Goal: Task Accomplishment & Management: Use online tool/utility

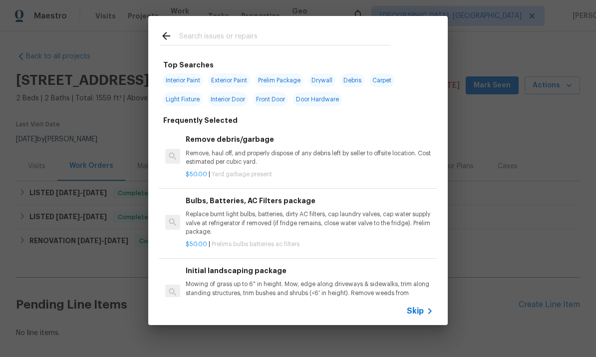
scroll to position [11, 0]
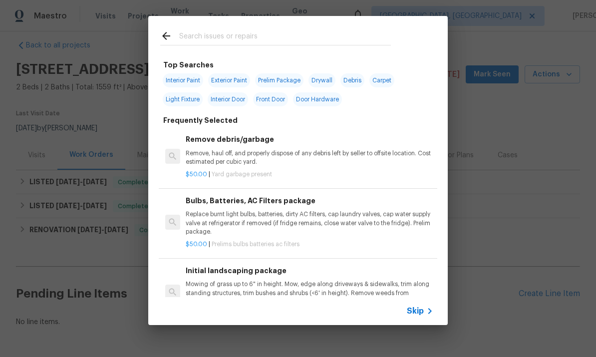
click at [242, 170] on p "$50.00 | Yard garbage present" at bounding box center [310, 174] width 248 height 8
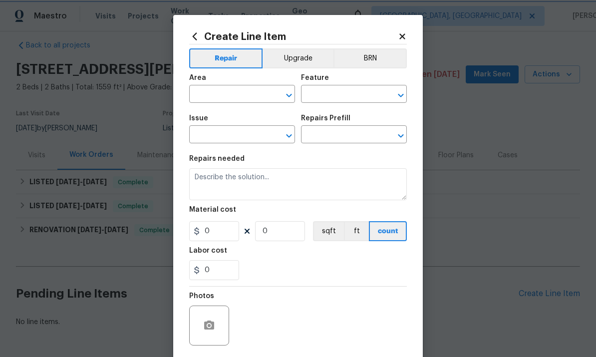
type input "Debris/garbage on site"
type input "Remove debris/garbage $50.00"
type textarea "Remove, haul off, and properly dispose of any debris left by seller to offsite …"
type input "50"
type input "1"
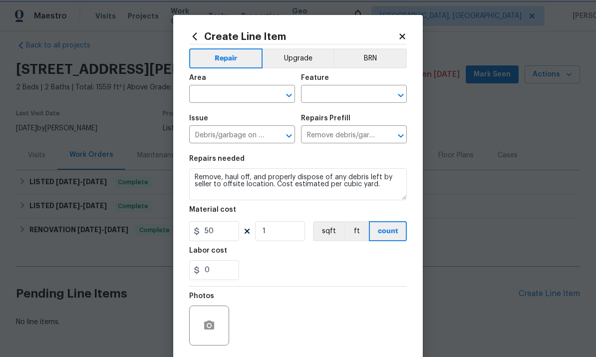
scroll to position [0, 0]
click at [226, 95] on input "text" at bounding box center [228, 94] width 78 height 15
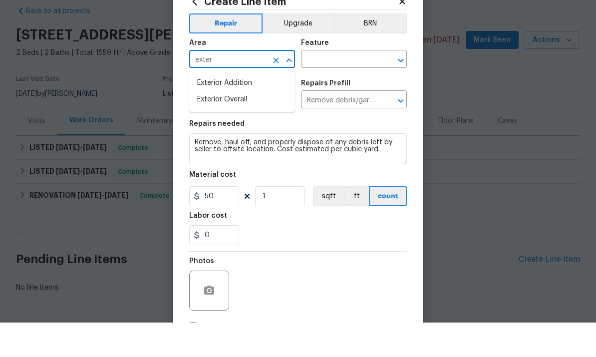
click at [209, 126] on li "Exterior Overall" at bounding box center [242, 134] width 106 height 16
type input "Exterior Overall"
click at [327, 87] on input "text" at bounding box center [340, 94] width 78 height 15
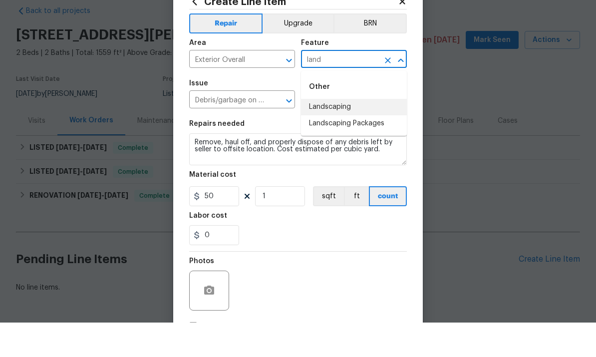
click at [361, 133] on li "Landscaping" at bounding box center [354, 141] width 106 height 16
type input "Landscaping"
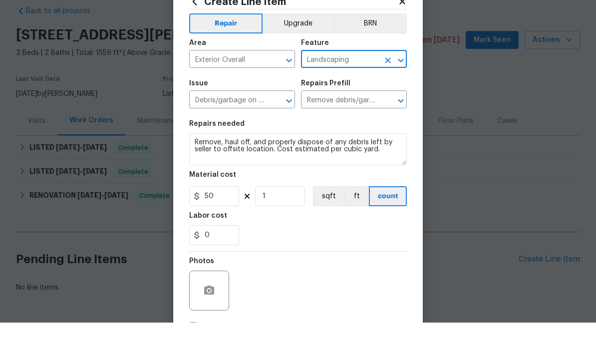
scroll to position [34, 0]
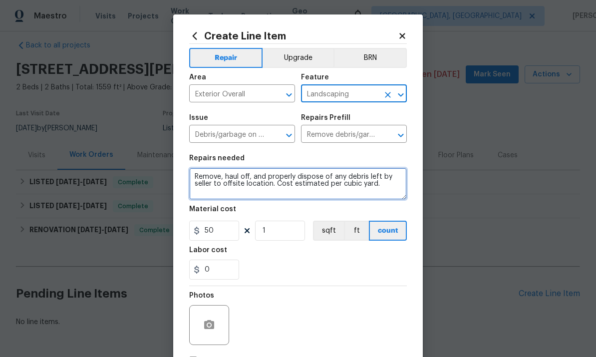
click at [357, 183] on textarea "Remove, haul off, and properly dispose of any debris left by seller to offsite …" at bounding box center [298, 184] width 218 height 32
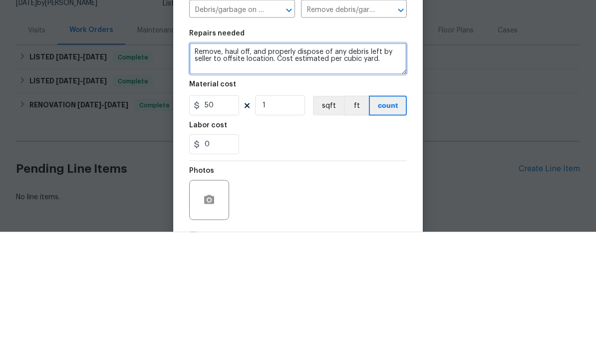
click at [382, 168] on textarea "Remove, haul off, and properly dispose of any debris left by seller to offsite …" at bounding box center [298, 184] width 218 height 32
click at [251, 168] on textarea "Remove, haul off, and properly dispose of any debris left by seller to offsite …" at bounding box center [298, 184] width 218 height 32
click at [244, 168] on textarea "Remove, haul off, and properly dispose of any debris left by seller to offsite …" at bounding box center [298, 184] width 218 height 32
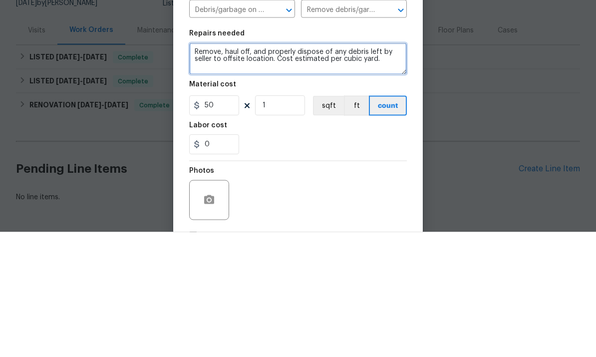
click at [243, 168] on textarea "Remove, haul off, and properly dispose of any debris left by seller to offsite …" at bounding box center [298, 184] width 218 height 32
click at [244, 168] on textarea "Remove, haul off, and properly dispose of any debris left by seller to offsite …" at bounding box center [298, 184] width 218 height 32
click at [249, 168] on textarea "Remove, haul off, and properly dispose of any debris left by seller to offsite …" at bounding box center [298, 184] width 218 height 32
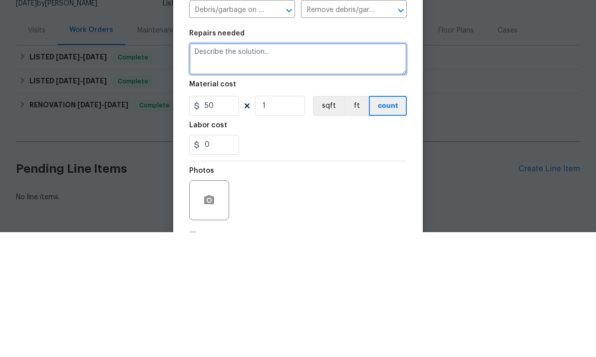
click at [212, 168] on textarea at bounding box center [298, 184] width 218 height 32
click at [204, 168] on textarea "FROM [PERSON_NAME]" at bounding box center [298, 184] width 218 height 32
paste textarea "- Pressure wash front of house only. - Unseize garbage. Disposal - Master Bath …"
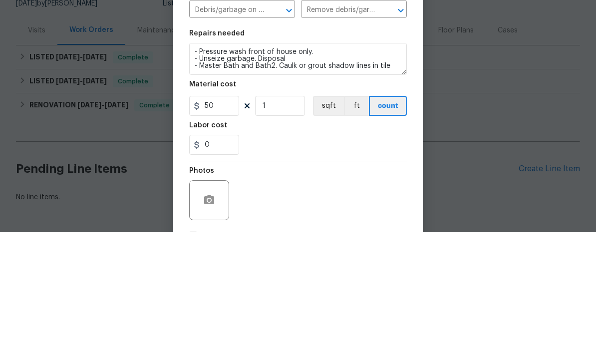
scroll to position [37, 0]
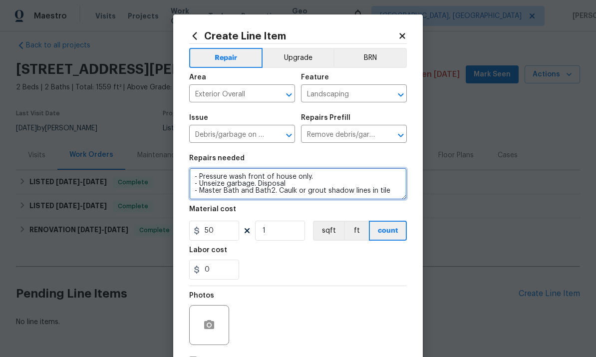
type textarea "FROM PAUL - Pressure wash front of house only. - Unseize garbage. Disposal - Ma…"
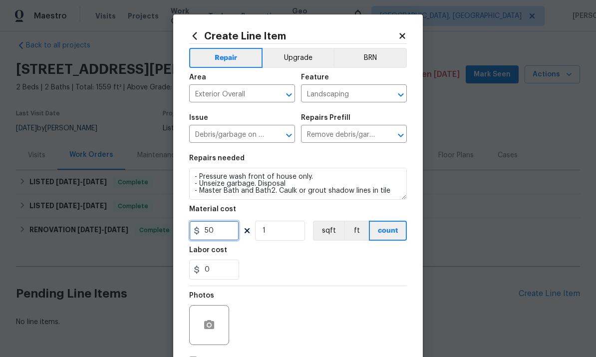
click at [210, 234] on input "50" at bounding box center [214, 231] width 50 height 20
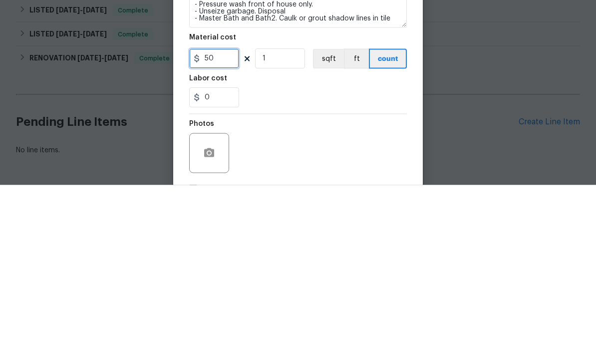
click at [220, 221] on input "50" at bounding box center [214, 231] width 50 height 20
type input "1"
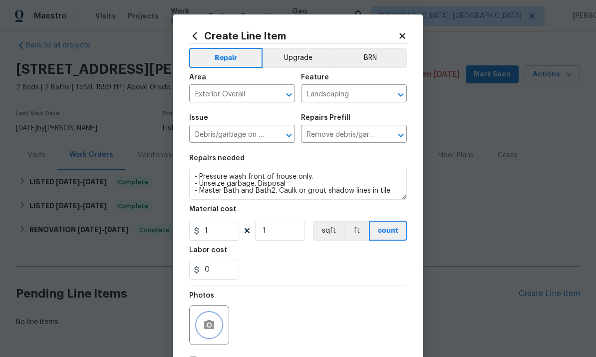
click at [201, 320] on button "button" at bounding box center [209, 325] width 24 height 24
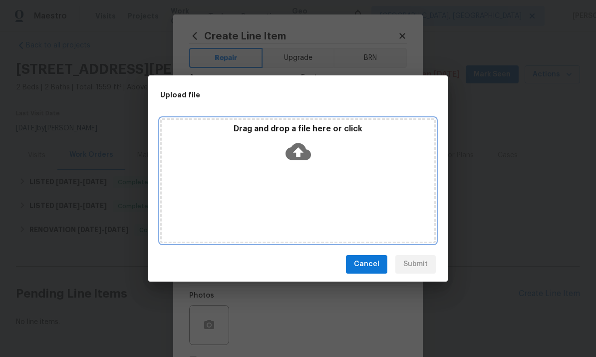
click at [281, 163] on div "Drag and drop a file here or click" at bounding box center [298, 145] width 273 height 43
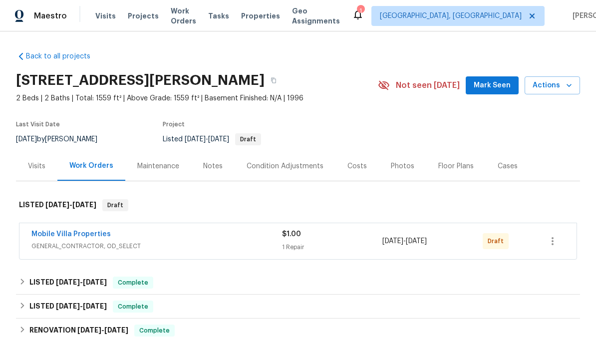
click at [59, 237] on link "Mobile Villa Properties" at bounding box center [70, 234] width 79 height 7
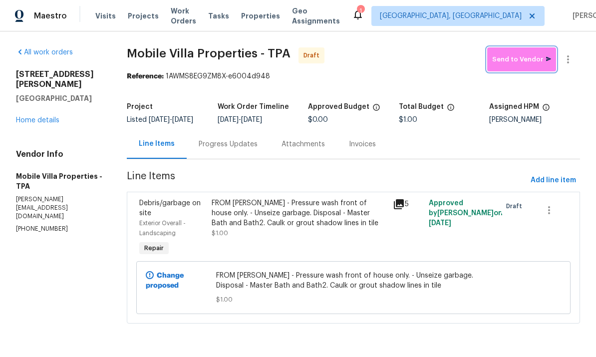
click at [524, 54] on span "Send to Vendor" at bounding box center [521, 59] width 59 height 11
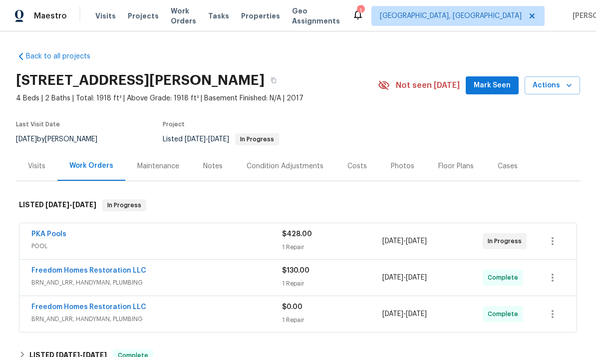
click at [54, 231] on link "PKA Pools" at bounding box center [48, 234] width 35 height 7
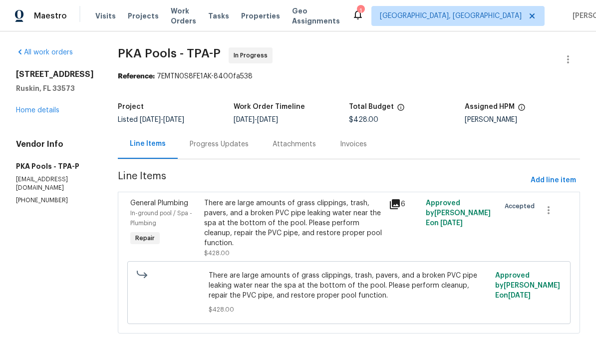
click at [396, 206] on icon at bounding box center [395, 204] width 10 height 10
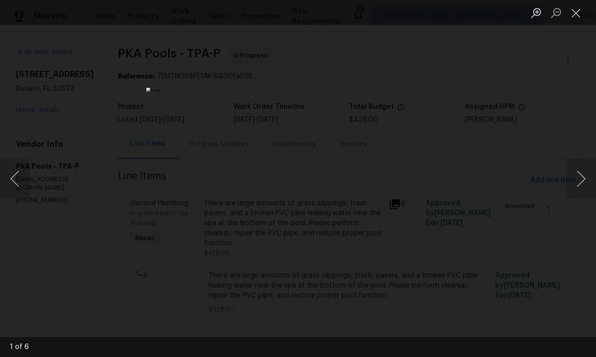
click at [577, 14] on button "Close lightbox" at bounding box center [576, 12] width 20 height 17
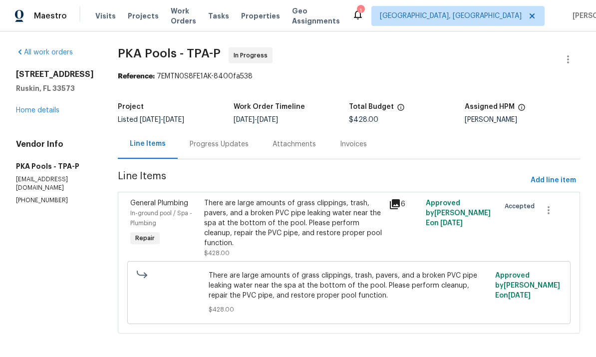
click at [21, 114] on link "Home details" at bounding box center [37, 110] width 43 height 7
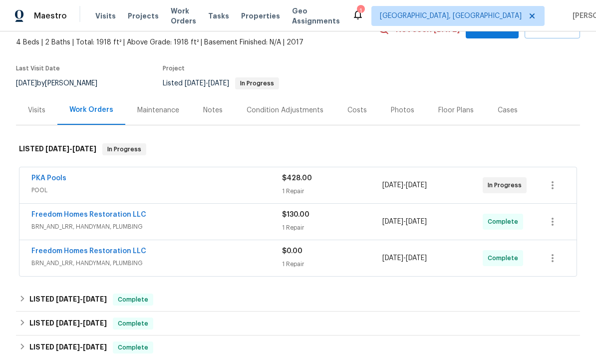
scroll to position [62, 0]
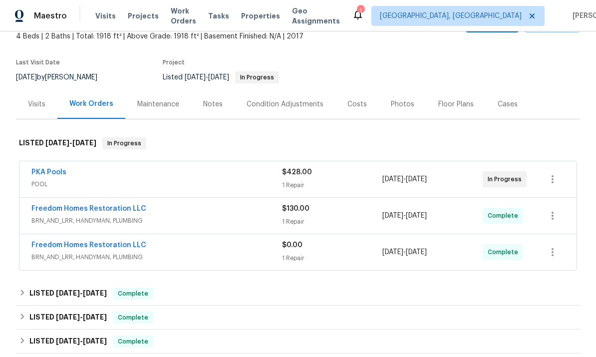
click at [210, 103] on div "Notes" at bounding box center [212, 104] width 19 height 10
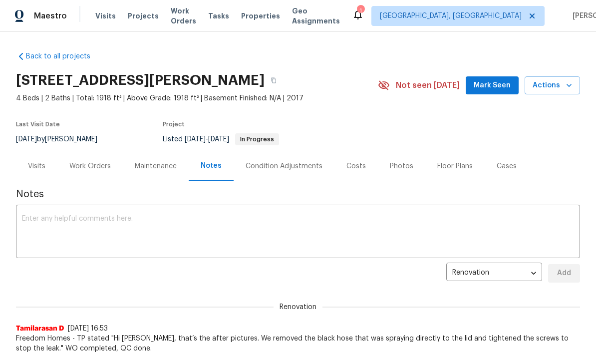
click at [45, 232] on textarea at bounding box center [298, 232] width 552 height 35
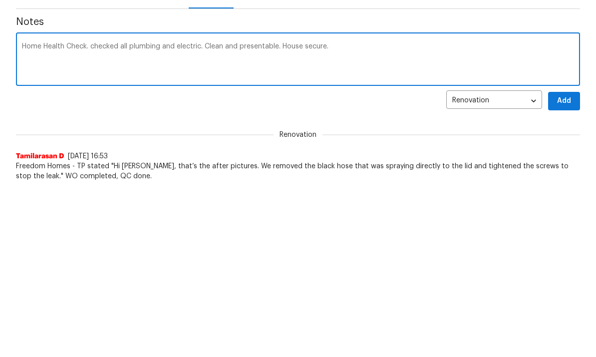
click at [30, 215] on textarea "Home Health Check. checked all plumbing and electric. Clean and presentable. Ho…" at bounding box center [298, 232] width 552 height 35
paste textarea "- trim palm. Remove dead and shape canopy like tight pineapple. - Remove weeds …"
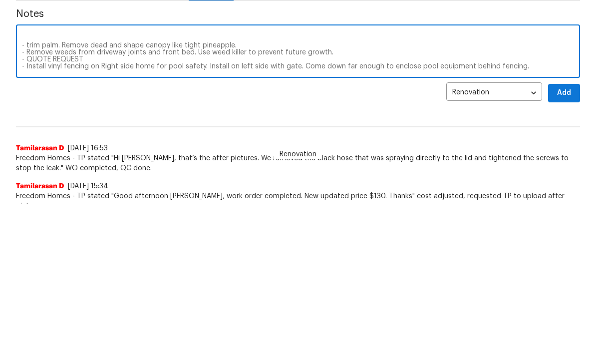
scroll to position [28, 0]
type textarea "Home Health Check. checked all plumbing and electric. Clean and presentable. Ho…"
click at [564, 239] on span "Add" at bounding box center [564, 245] width 16 height 12
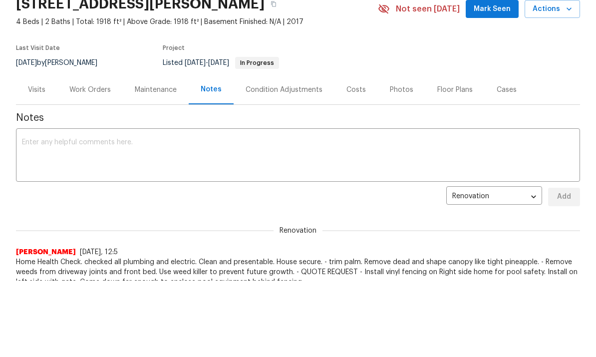
scroll to position [0, 0]
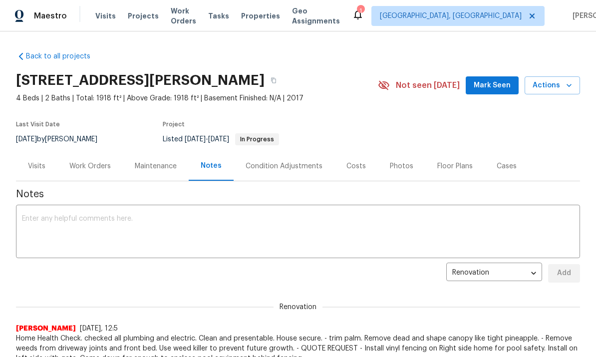
click at [92, 167] on div "Work Orders" at bounding box center [89, 166] width 41 height 10
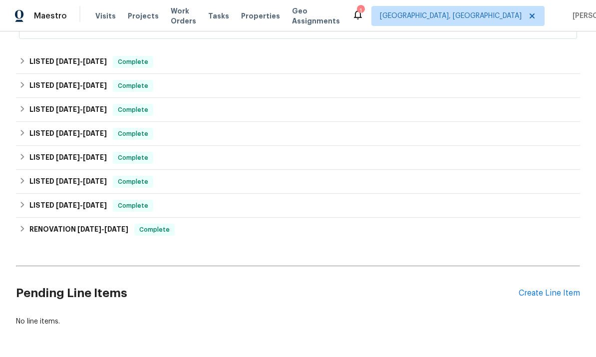
scroll to position [293, 0]
click at [555, 295] on div "Create Line Item" at bounding box center [549, 293] width 61 height 9
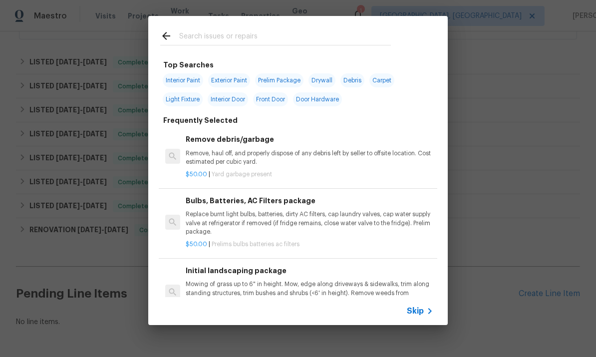
click at [307, 158] on p "Remove, haul off, and properly dispose of any debris left by seller to offsite …" at bounding box center [310, 157] width 248 height 17
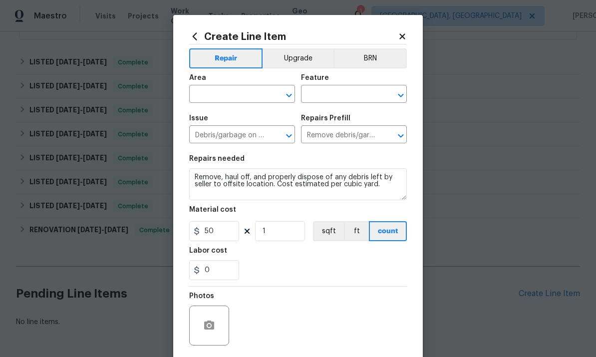
click at [238, 94] on input "text" at bounding box center [228, 94] width 78 height 15
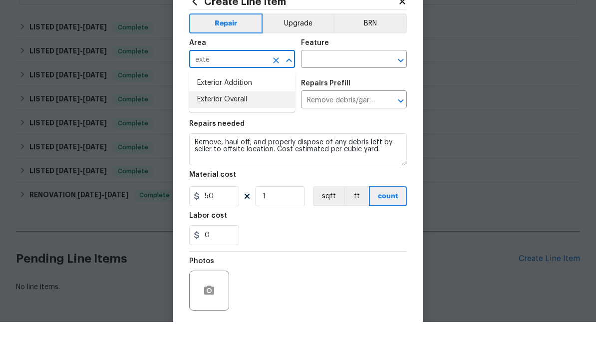
click at [246, 126] on li "Exterior Overall" at bounding box center [242, 134] width 106 height 16
type input "Exterior Overall"
click at [328, 87] on input "text" at bounding box center [340, 94] width 78 height 15
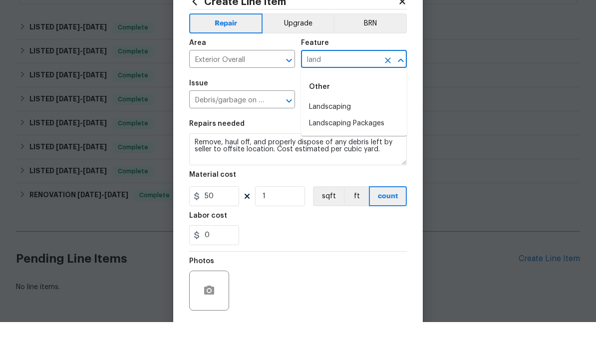
click at [357, 134] on li "Landscaping" at bounding box center [354, 142] width 106 height 16
type input "Landscaping"
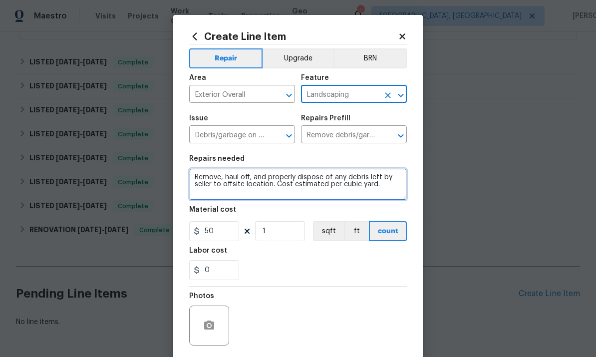
click at [340, 197] on textarea "Remove, haul off, and properly dispose of any debris left by seller to offsite …" at bounding box center [298, 184] width 218 height 32
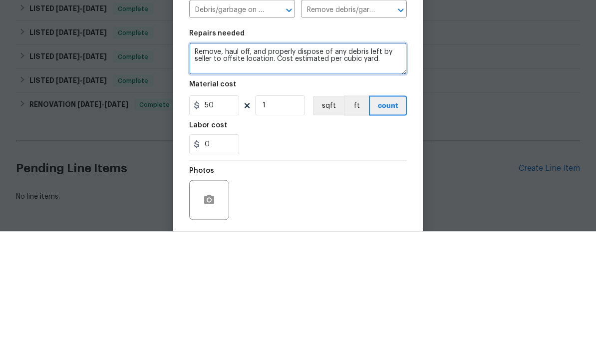
click at [359, 168] on textarea "Remove, haul off, and properly dispose of any debris left by seller to offsite …" at bounding box center [298, 184] width 218 height 32
click at [351, 168] on textarea "Remove, haul off, and properly dispose of any debris left by seller to offsite …" at bounding box center [298, 184] width 218 height 32
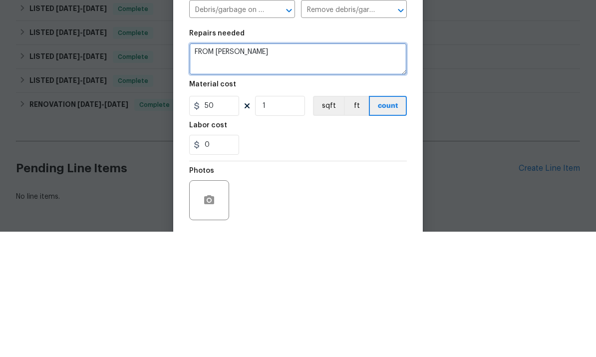
click at [243, 168] on textarea "FROM [PERSON_NAME]" at bounding box center [298, 184] width 218 height 32
paste textarea "- trim palm. Remove dead and shape canopy like tight pineapple. - Remove weeds …"
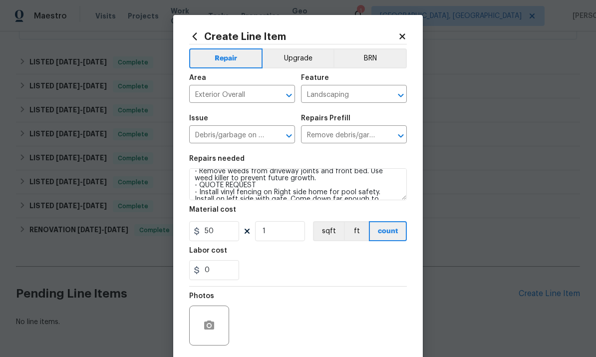
scroll to position [33, 0]
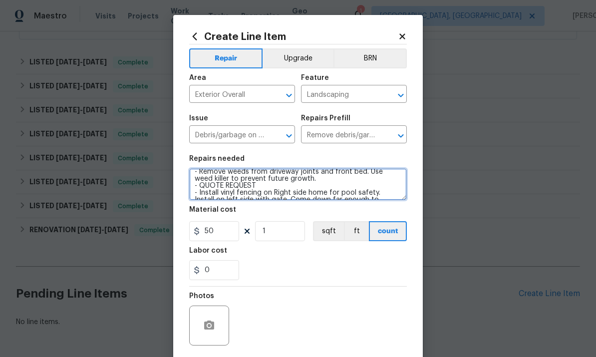
click at [348, 181] on textarea "FROM [PERSON_NAME] - trim palm. Remove dead and shape canopy like tight pineapp…" at bounding box center [298, 184] width 218 height 32
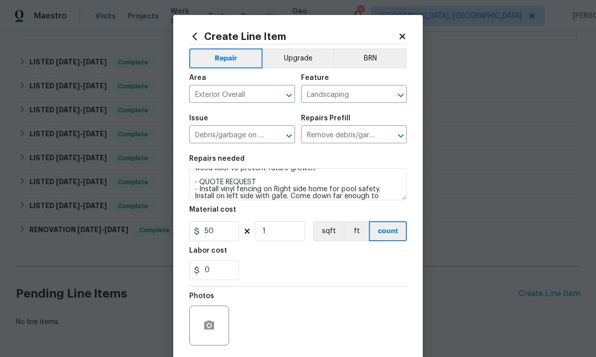
scroll to position [43, 0]
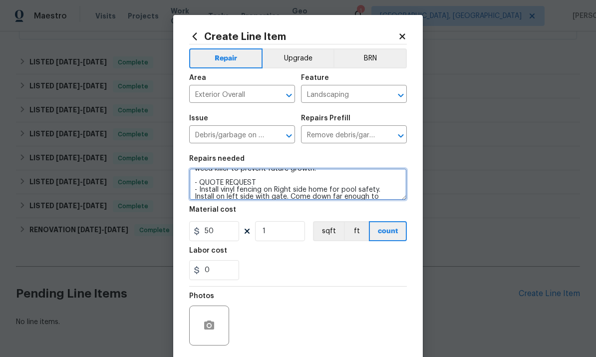
type textarea "FROM [PERSON_NAME] - trim palm. Remove dead and shape canopy like tight pineapp…"
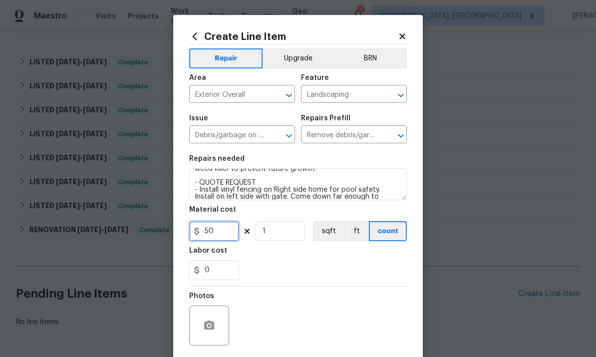
click at [212, 237] on input "50" at bounding box center [214, 231] width 50 height 20
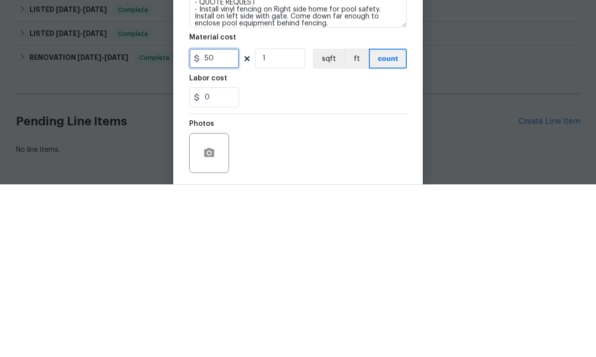
scroll to position [50, 0]
type input "1"
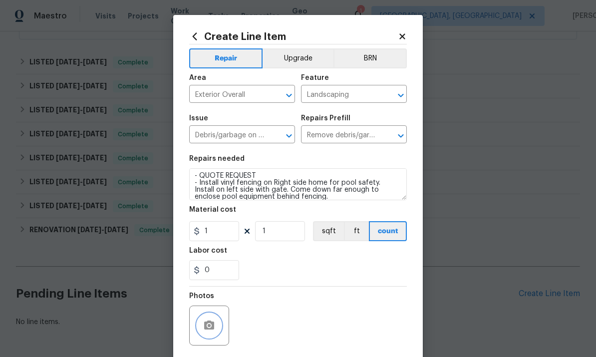
click at [221, 325] on button "button" at bounding box center [209, 325] width 24 height 24
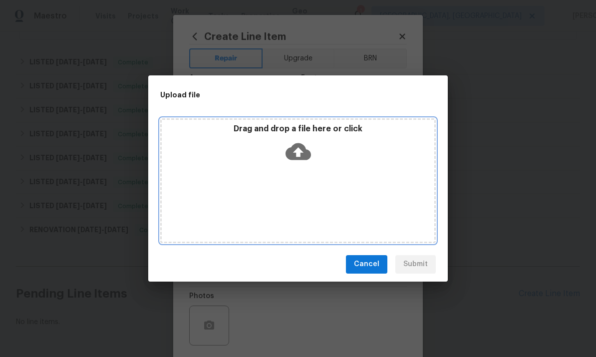
click at [306, 157] on icon at bounding box center [298, 151] width 25 height 17
